Goal: Transaction & Acquisition: Book appointment/travel/reservation

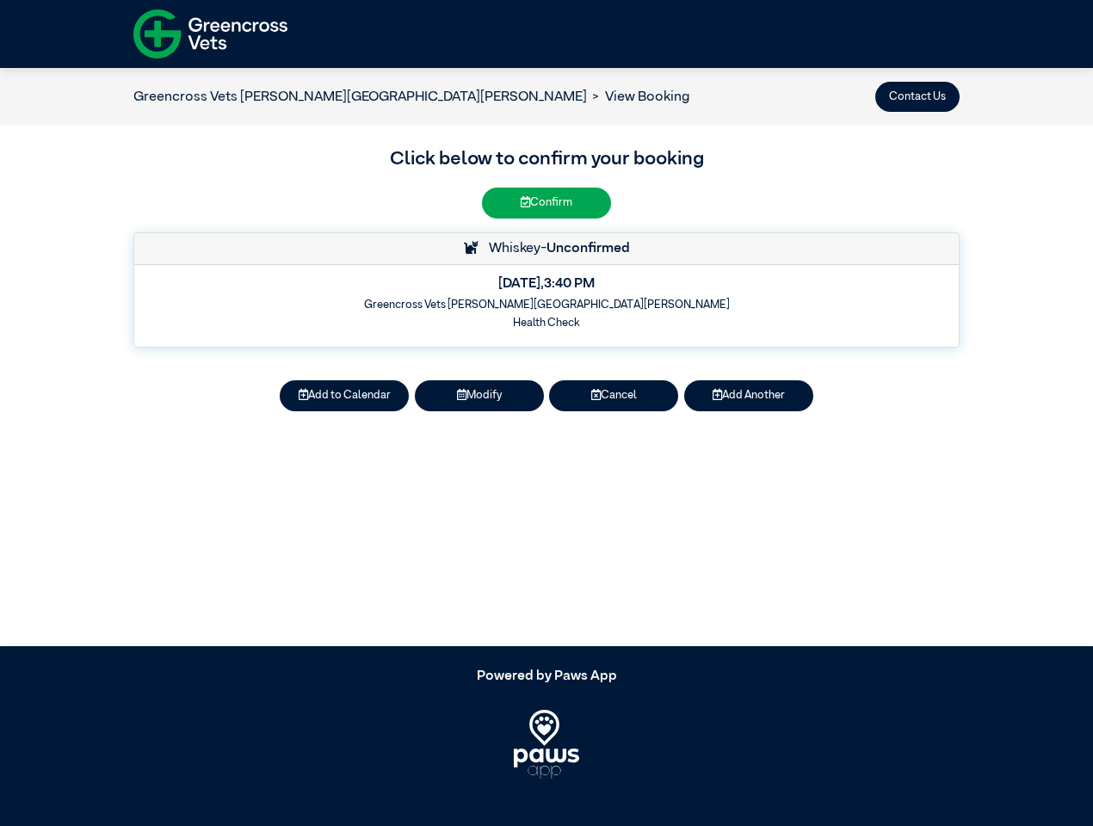
click at [917, 96] on button "Contact Us" at bounding box center [917, 97] width 84 height 30
click at [344, 396] on button "Add to Calendar" at bounding box center [344, 395] width 129 height 30
click at [479, 396] on button "Modify" at bounding box center [479, 395] width 129 height 30
click at [614, 396] on button "Cancel" at bounding box center [613, 395] width 129 height 30
click at [749, 396] on button "Add Another" at bounding box center [748, 395] width 129 height 30
